Goal: Task Accomplishment & Management: Use online tool/utility

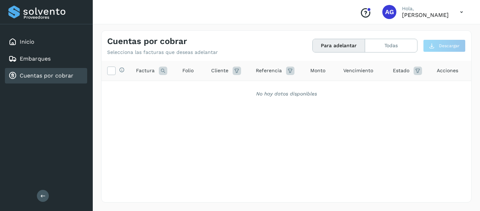
click at [320, 113] on div "Selecciona todas las facturas disponibles para adelanto Factura Folio Cliente R…" at bounding box center [287, 117] width 370 height 112
click at [380, 48] on button "Todas" at bounding box center [391, 45] width 52 height 13
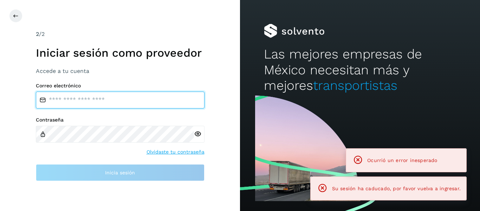
click at [74, 105] on input "email" at bounding box center [120, 99] width 169 height 17
type input "**********"
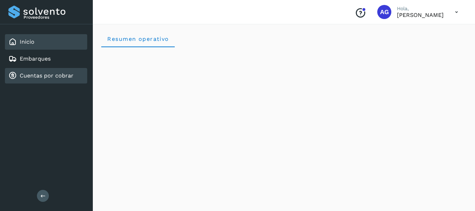
click at [38, 74] on link "Cuentas por cobrar" at bounding box center [47, 75] width 54 height 7
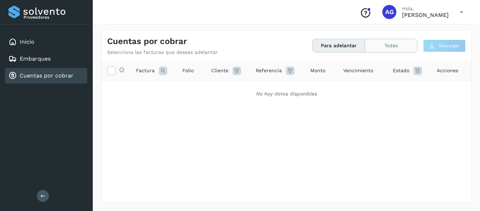
click at [387, 41] on button "Todas" at bounding box center [391, 45] width 52 height 13
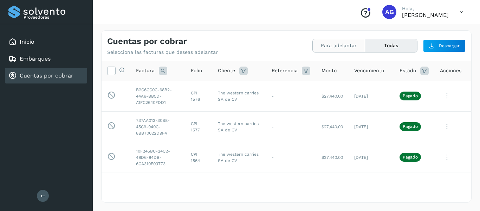
click at [347, 49] on button "Para adelantar" at bounding box center [339, 45] width 52 height 13
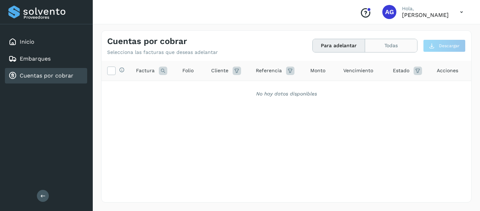
click at [392, 50] on button "Todas" at bounding box center [391, 45] width 52 height 13
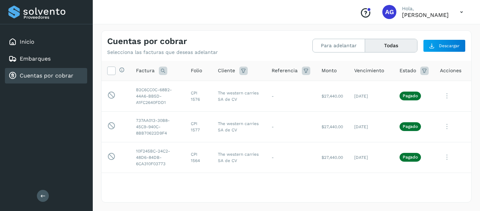
click at [341, 36] on div "Cuentas por cobrar Selecciona las facturas que deseas adelantar Para adelantar …" at bounding box center [287, 43] width 370 height 25
click at [346, 52] on button "Para adelantar" at bounding box center [339, 45] width 52 height 13
